Goal: Task Accomplishment & Management: Use online tool/utility

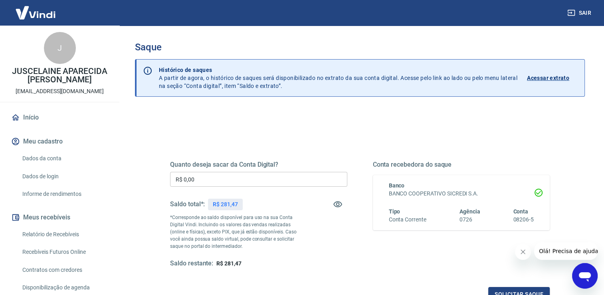
click at [272, 181] on input "R$ 0,00" at bounding box center [258, 179] width 177 height 15
type input "R$ 281,47"
click at [526, 254] on icon "Fechar mensagem da empresa" at bounding box center [523, 251] width 6 height 6
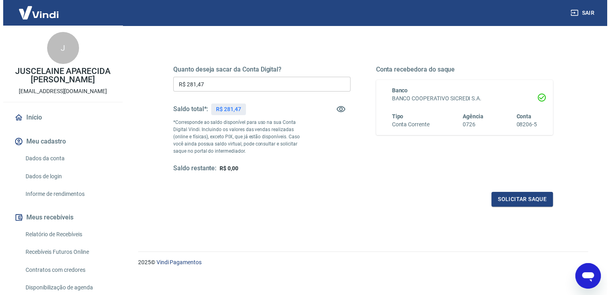
scroll to position [99, 0]
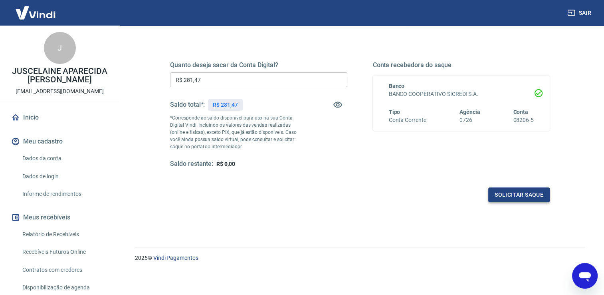
click at [503, 196] on button "Solicitar saque" at bounding box center [519, 194] width 62 height 15
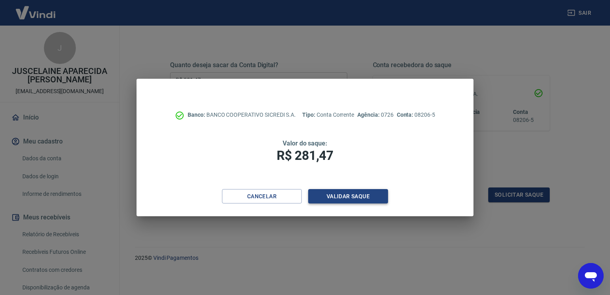
click at [360, 200] on button "Validar saque" at bounding box center [348, 196] width 80 height 15
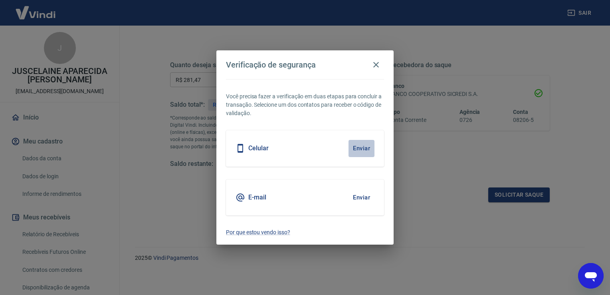
click at [361, 155] on button "Enviar" at bounding box center [362, 148] width 26 height 17
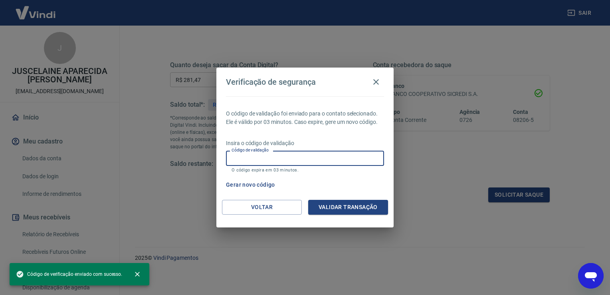
click at [349, 156] on input "Código de validação" at bounding box center [305, 158] width 158 height 15
